Goal: Task Accomplishment & Management: Manage account settings

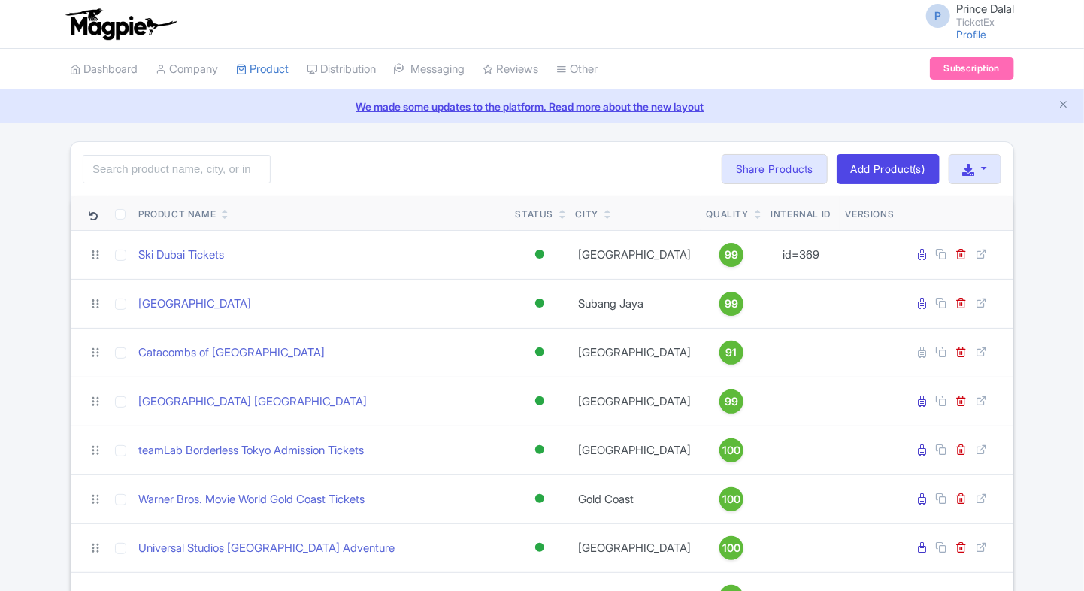
click at [463, 166] on div "Search Bulk Actions [GEOGRAPHIC_DATA] Add to Collection Share Products Add to C…" at bounding box center [542, 169] width 943 height 54
click at [228, 174] on input "search" at bounding box center [177, 169] width 188 height 29
click at [117, 169] on input "search" at bounding box center [177, 169] width 188 height 29
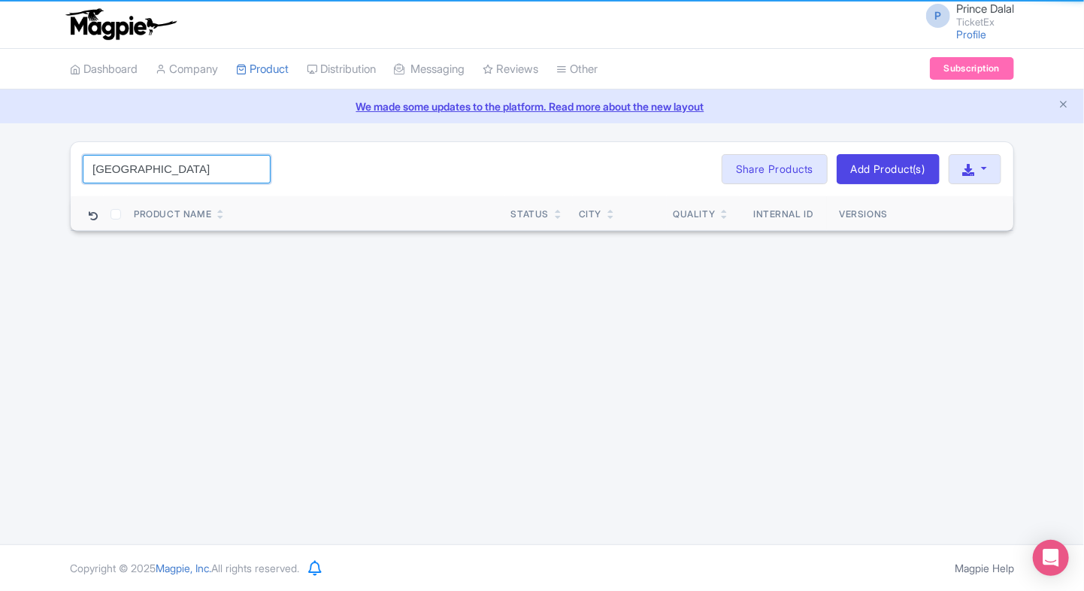
click at [185, 169] on input "[GEOGRAPHIC_DATA]" at bounding box center [177, 169] width 188 height 29
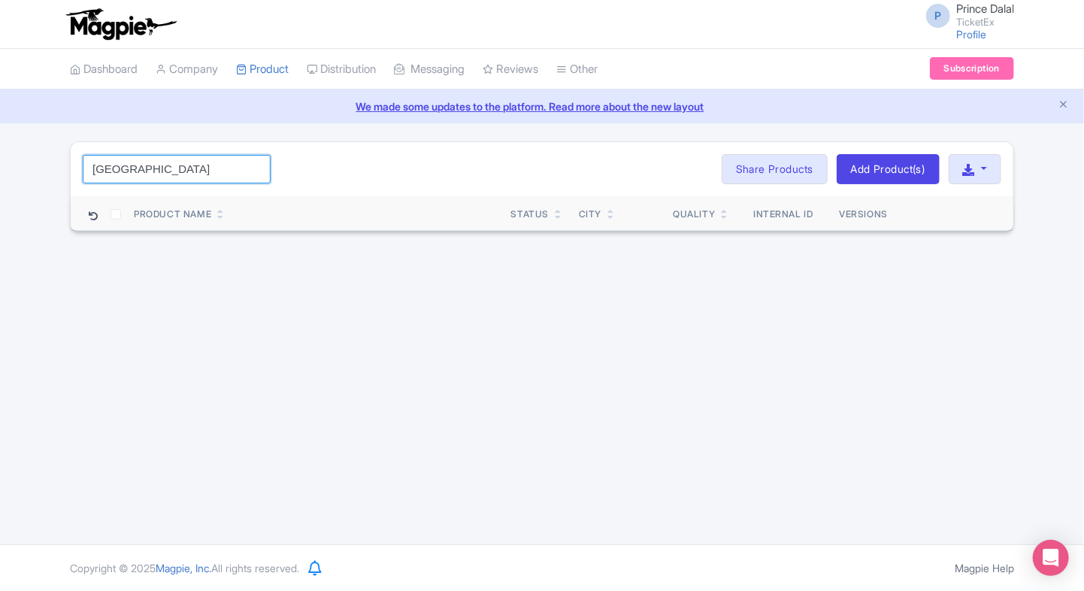
click at [185, 169] on input "[GEOGRAPHIC_DATA]" at bounding box center [177, 169] width 188 height 29
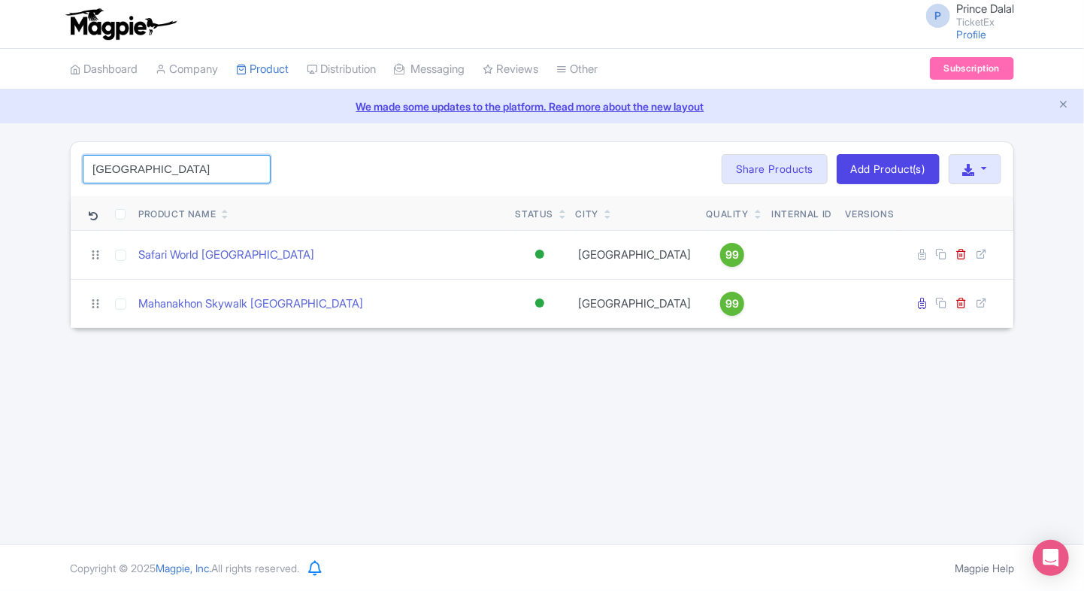
type input "[GEOGRAPHIC_DATA]"
click at [189, 156] on input "[GEOGRAPHIC_DATA]" at bounding box center [177, 169] width 188 height 29
type input "[GEOGRAPHIC_DATA]"
click button "Search" at bounding box center [0, 0] width 0 height 0
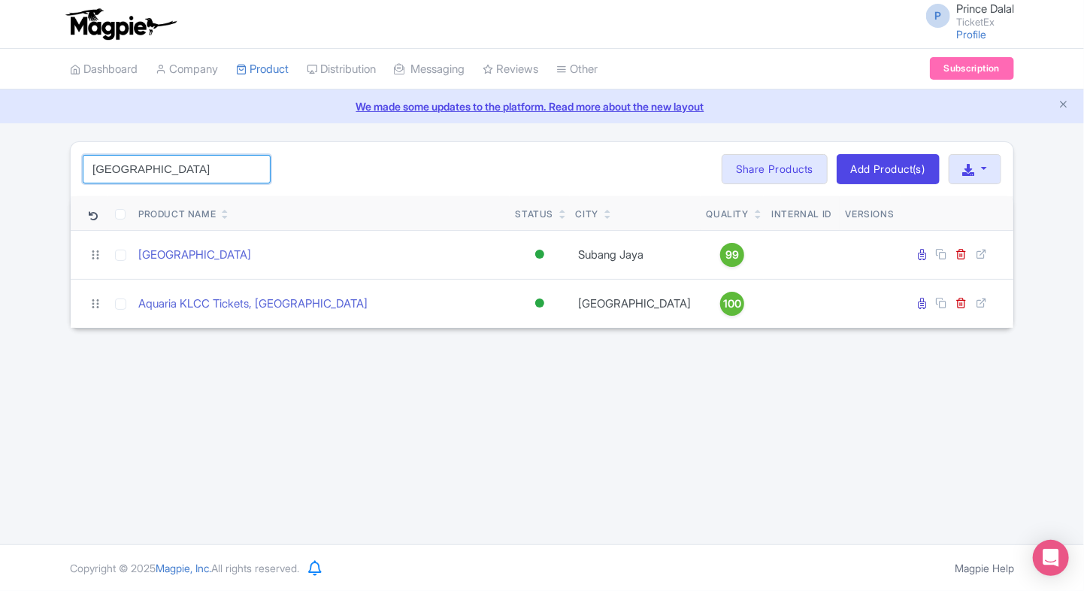
click at [189, 156] on input "[GEOGRAPHIC_DATA]" at bounding box center [177, 169] width 188 height 29
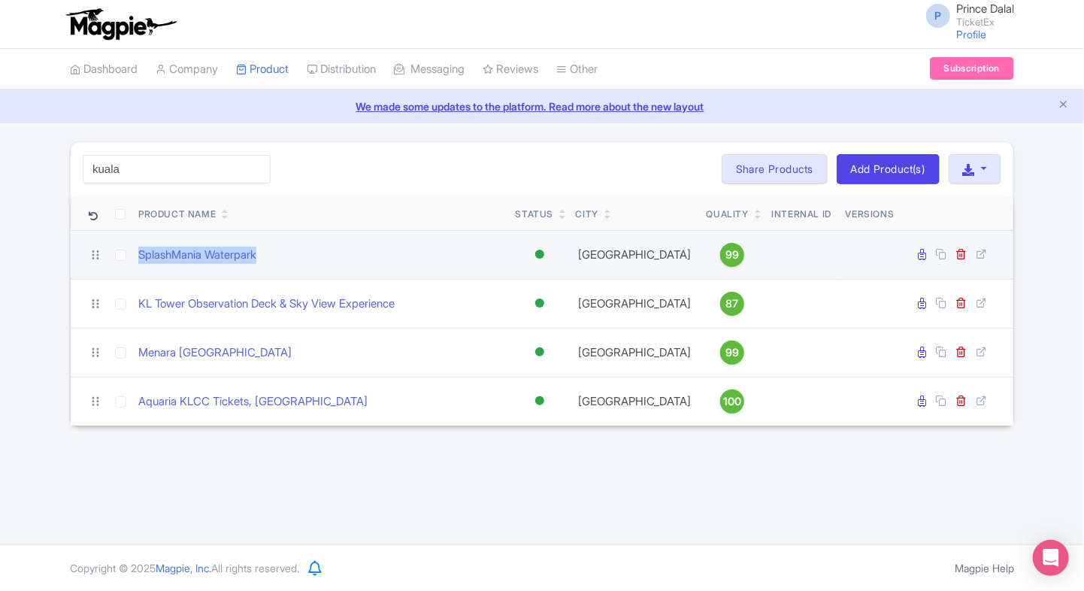
drag, startPoint x: 275, startPoint y: 254, endPoint x: 136, endPoint y: 257, distance: 139.1
click at [136, 257] on td "SplashMania Waterpark" at bounding box center [320, 254] width 377 height 49
copy link "SplashMania Waterpark"
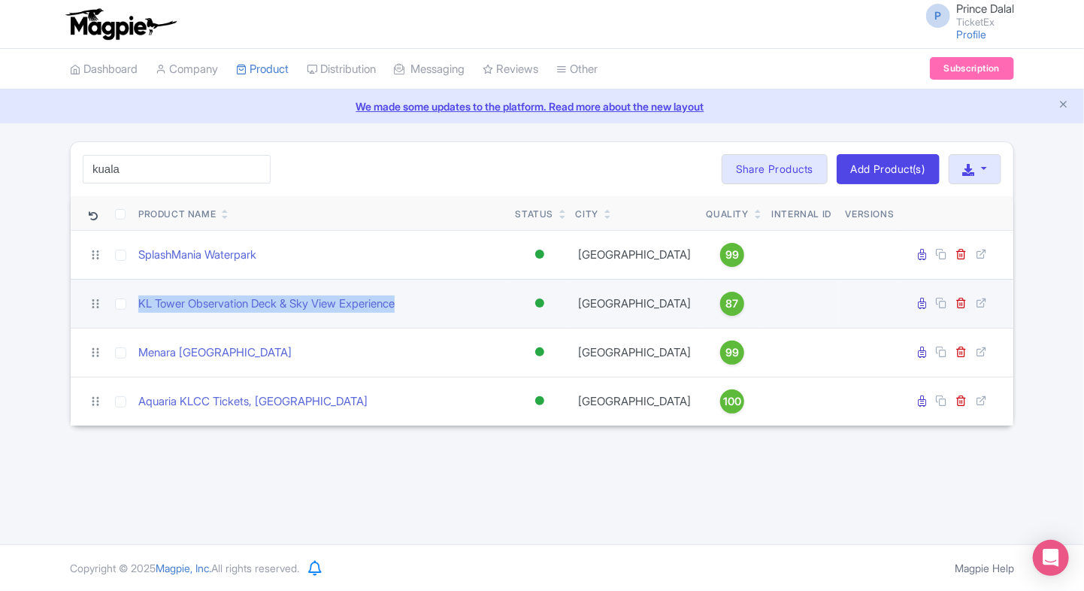
drag, startPoint x: 429, startPoint y: 325, endPoint x: 138, endPoint y: 327, distance: 291.0
click at [138, 327] on td "KL Tower Observation Deck & Sky View Experience" at bounding box center [320, 303] width 377 height 49
copy link "KL Tower Observation Deck & Sky View Experience"
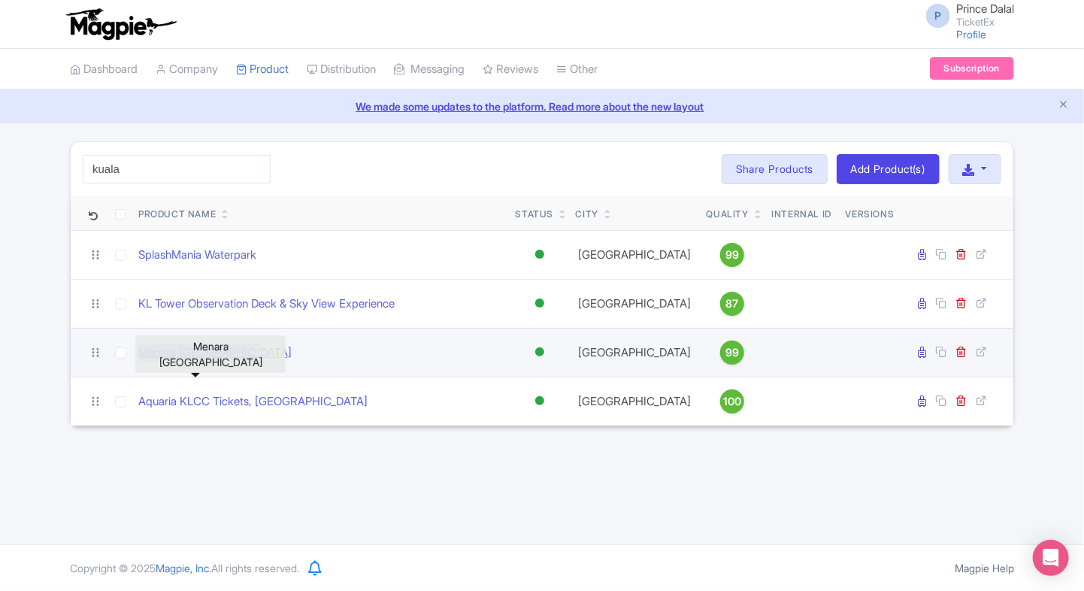
drag, startPoint x: 280, startPoint y: 368, endPoint x: 140, endPoint y: 371, distance: 139.9
click at [140, 362] on div "Menara [GEOGRAPHIC_DATA]" at bounding box center [320, 352] width 365 height 17
copy link "Menara [GEOGRAPHIC_DATA]"
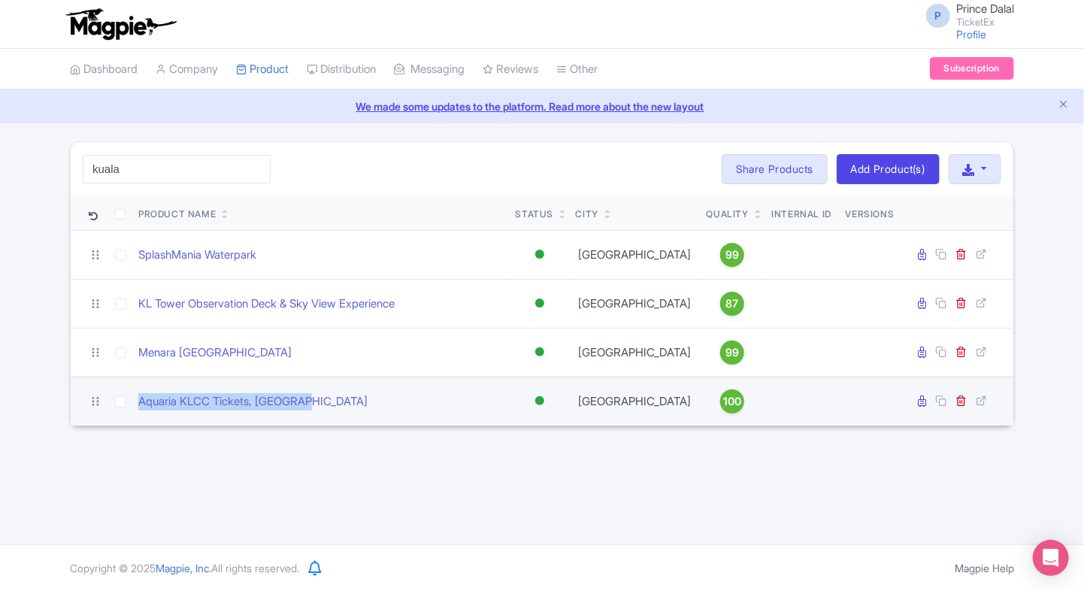
drag, startPoint x: 345, startPoint y: 408, endPoint x: 136, endPoint y: 417, distance: 209.2
click at [136, 417] on td "Aquaria KLCC Tickets, [GEOGRAPHIC_DATA]" at bounding box center [320, 401] width 377 height 49
copy link "Aquaria KLCC Tickets, [GEOGRAPHIC_DATA]"
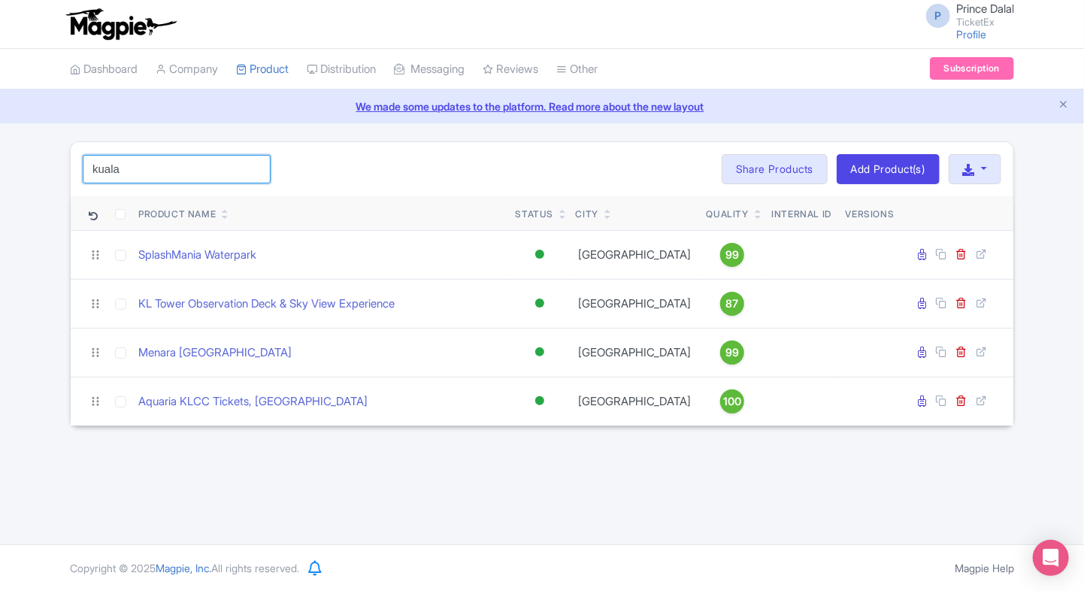
click at [189, 175] on input "kuala" at bounding box center [177, 169] width 188 height 29
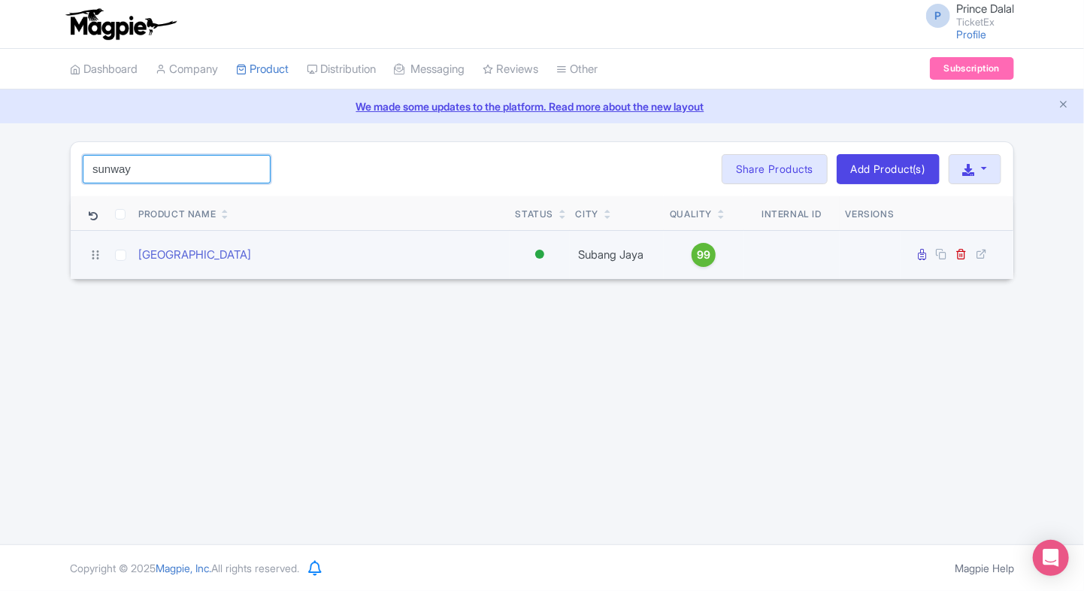
type input "sunway"
drag, startPoint x: 306, startPoint y: 256, endPoint x: 121, endPoint y: 251, distance: 185.0
click at [121, 251] on tr "[GEOGRAPHIC_DATA] Active Inactive Building Archived Subang Jaya 99" at bounding box center [542, 254] width 943 height 49
copy tr "[GEOGRAPHIC_DATA]"
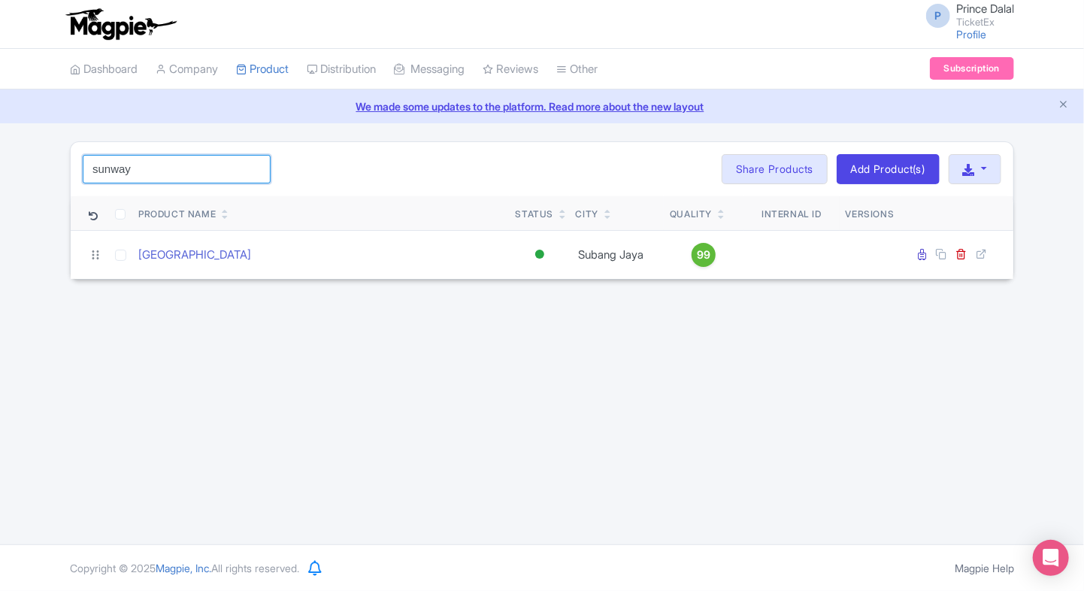
drag, startPoint x: 174, startPoint y: 187, endPoint x: 178, endPoint y: 180, distance: 8.8
click at [178, 180] on div "sunway Search Bulk Actions [GEOGRAPHIC_DATA] Add to Collection Share Products A…" at bounding box center [542, 169] width 943 height 54
click at [178, 180] on input "sunway" at bounding box center [177, 169] width 188 height 29
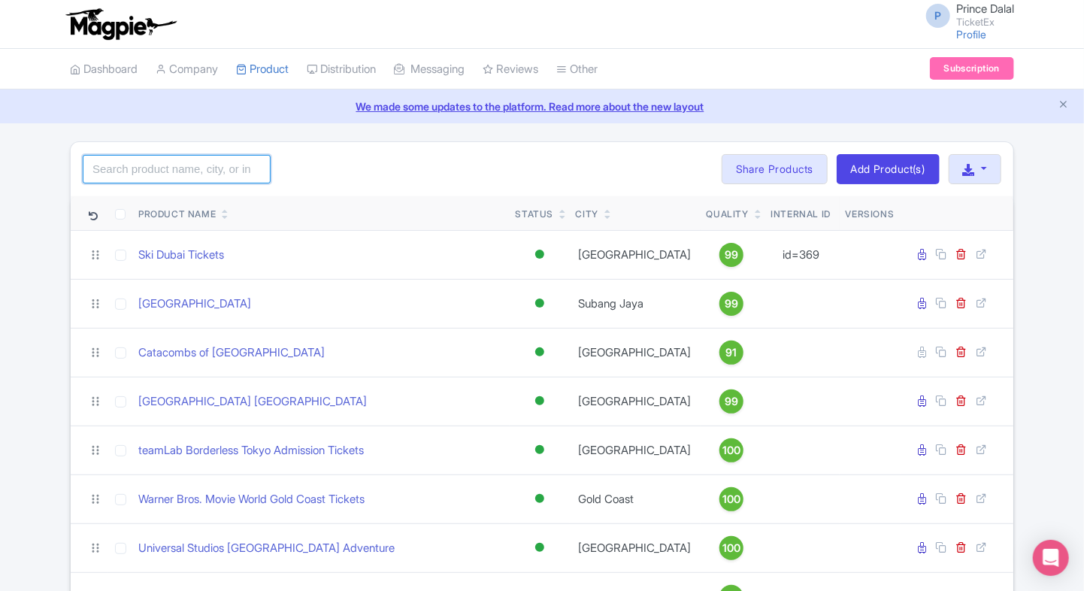
type input "a"
click at [135, 173] on input "a" at bounding box center [177, 169] width 188 height 29
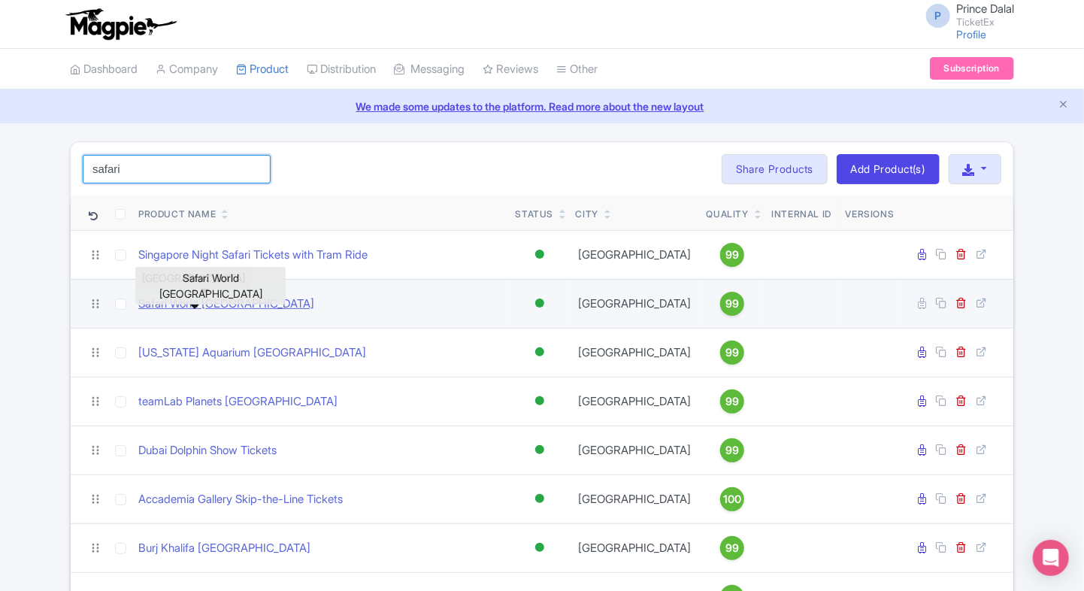
type input "safari"
click at [167, 302] on link "Safari World [GEOGRAPHIC_DATA]" at bounding box center [226, 304] width 176 height 17
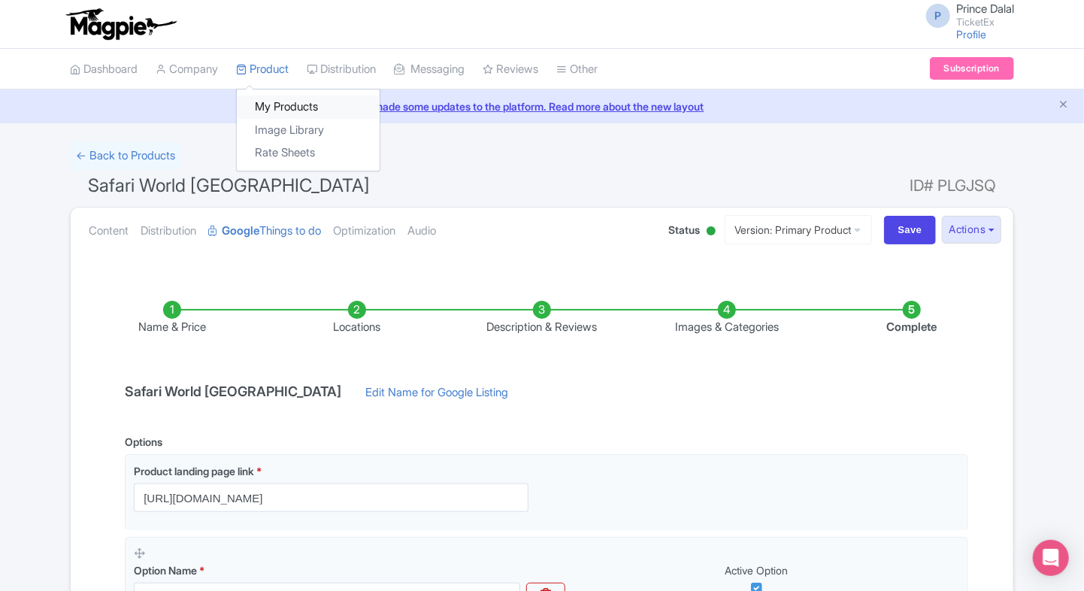
click at [274, 108] on link "My Products" at bounding box center [308, 106] width 143 height 23
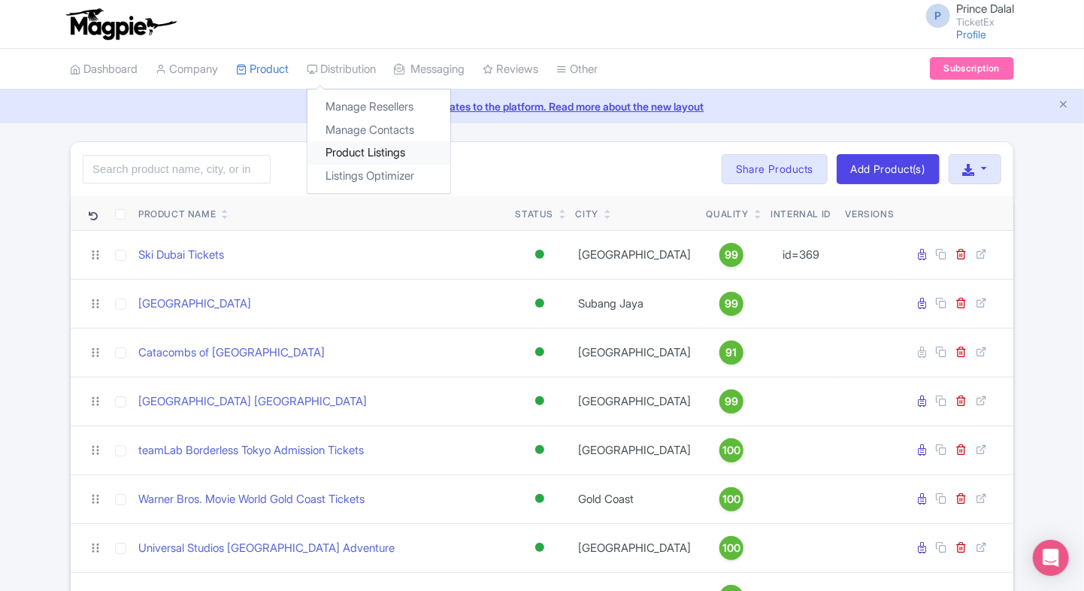
click at [350, 142] on link "Product Listings" at bounding box center [379, 152] width 143 height 23
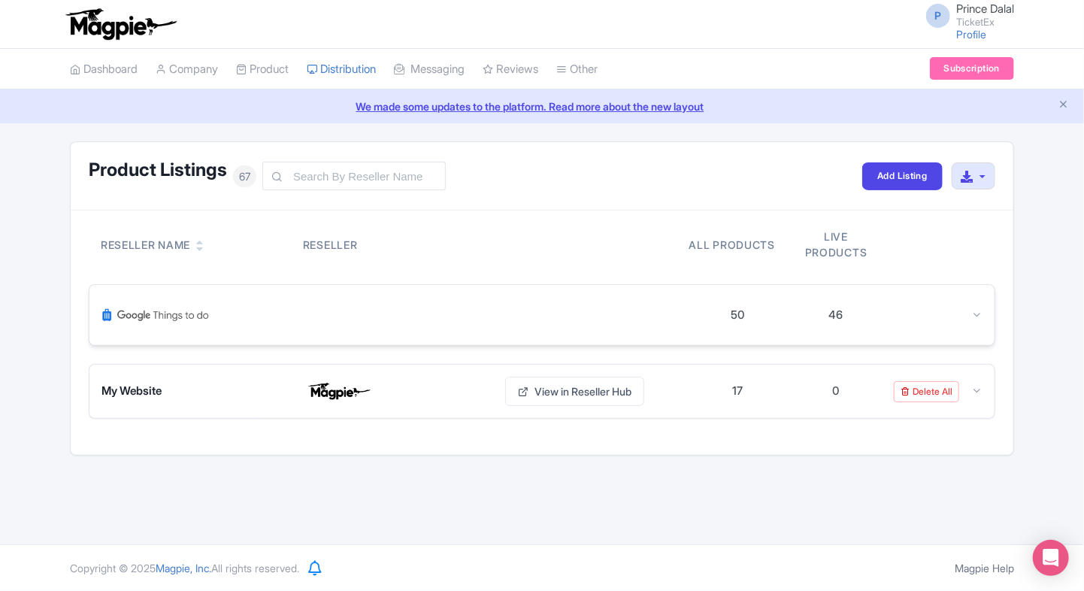
click at [189, 297] on img at bounding box center [156, 315] width 108 height 36
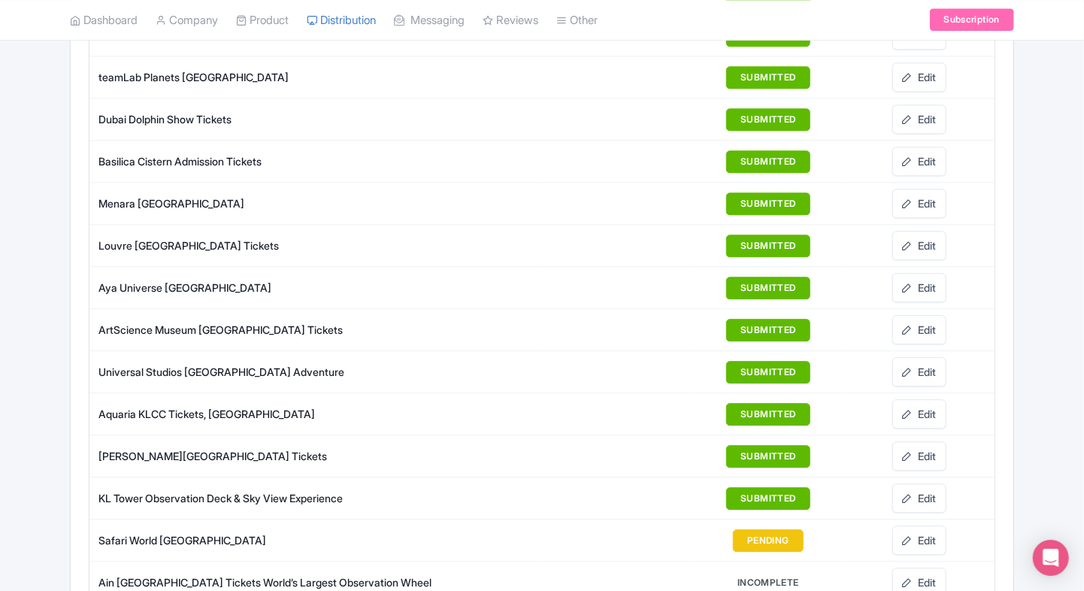
scroll to position [2041, 0]
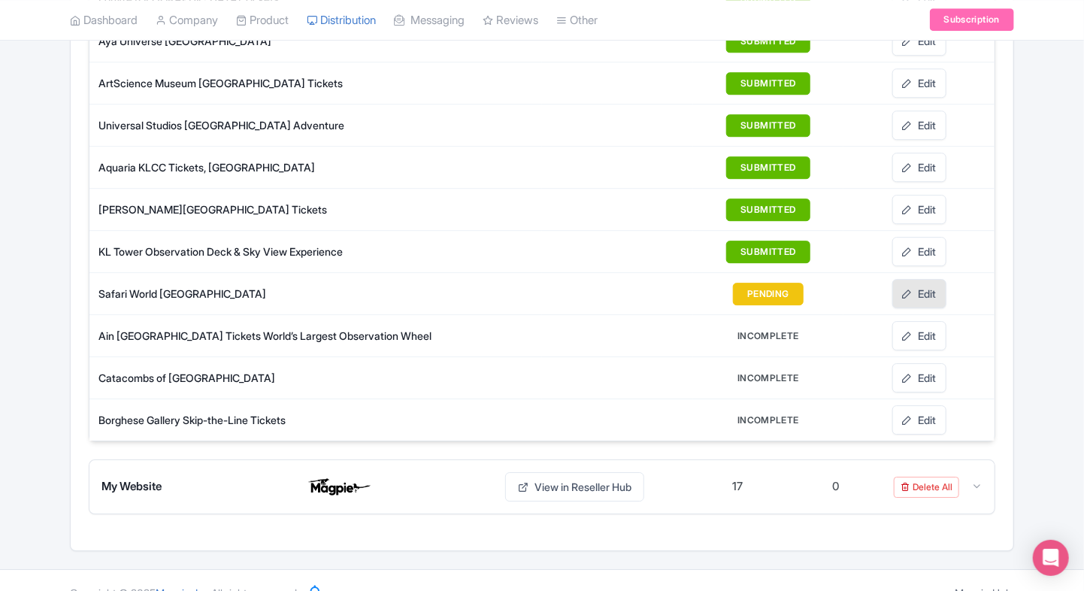
click at [910, 279] on link "Edit" at bounding box center [920, 293] width 54 height 29
